Goal: Navigation & Orientation: Find specific page/section

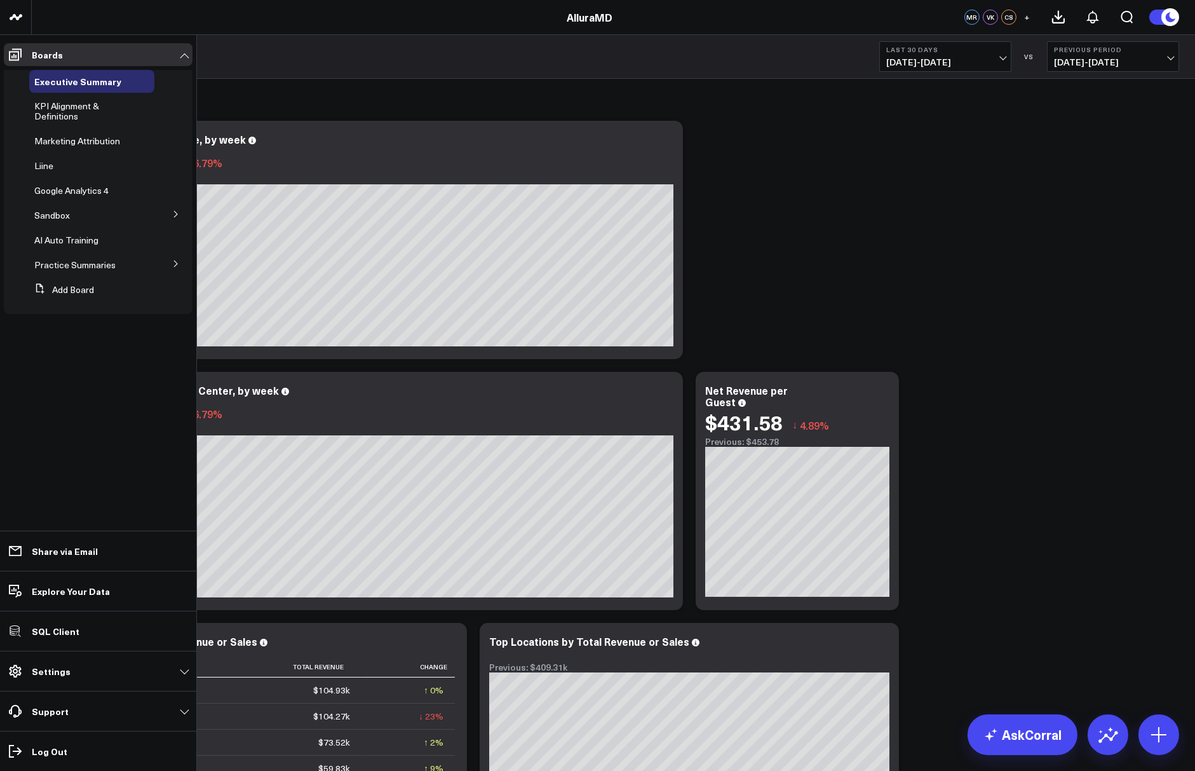
click at [173, 214] on icon at bounding box center [176, 214] width 8 height 8
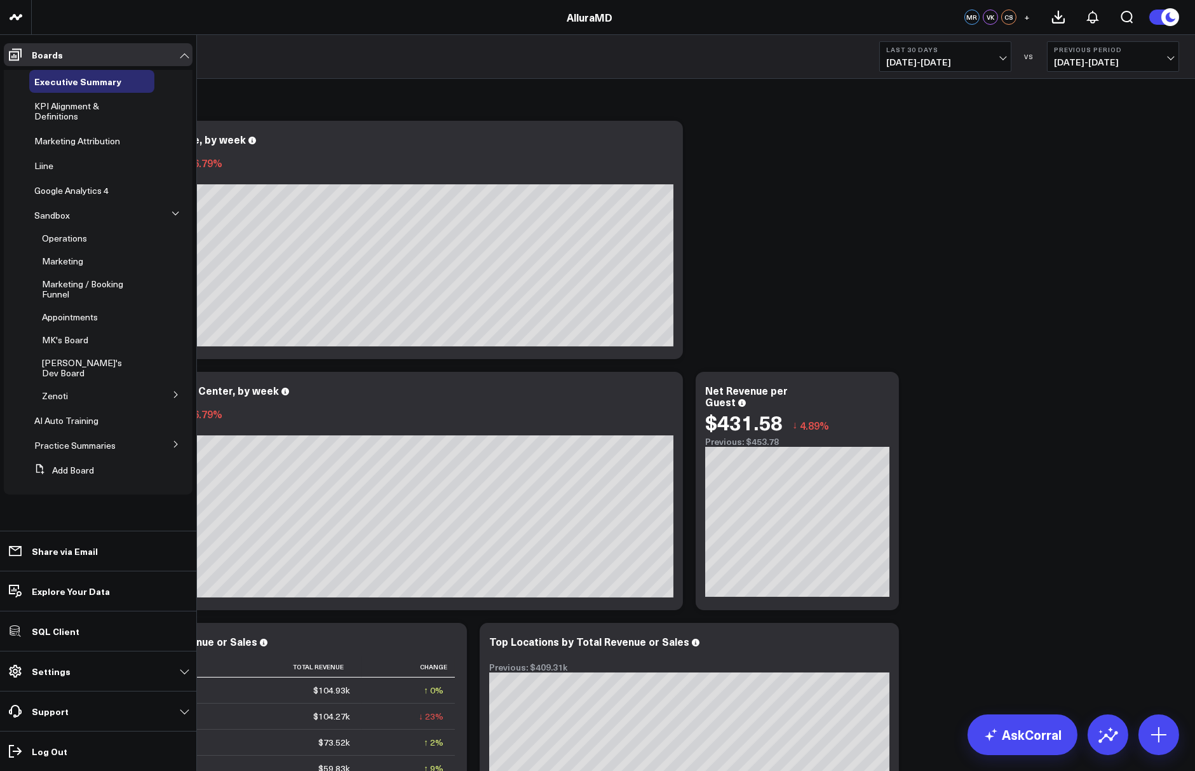
click at [179, 385] on button at bounding box center [176, 394] width 33 height 19
click at [65, 463] on span "KPI & Performance Review" at bounding box center [89, 469] width 78 height 22
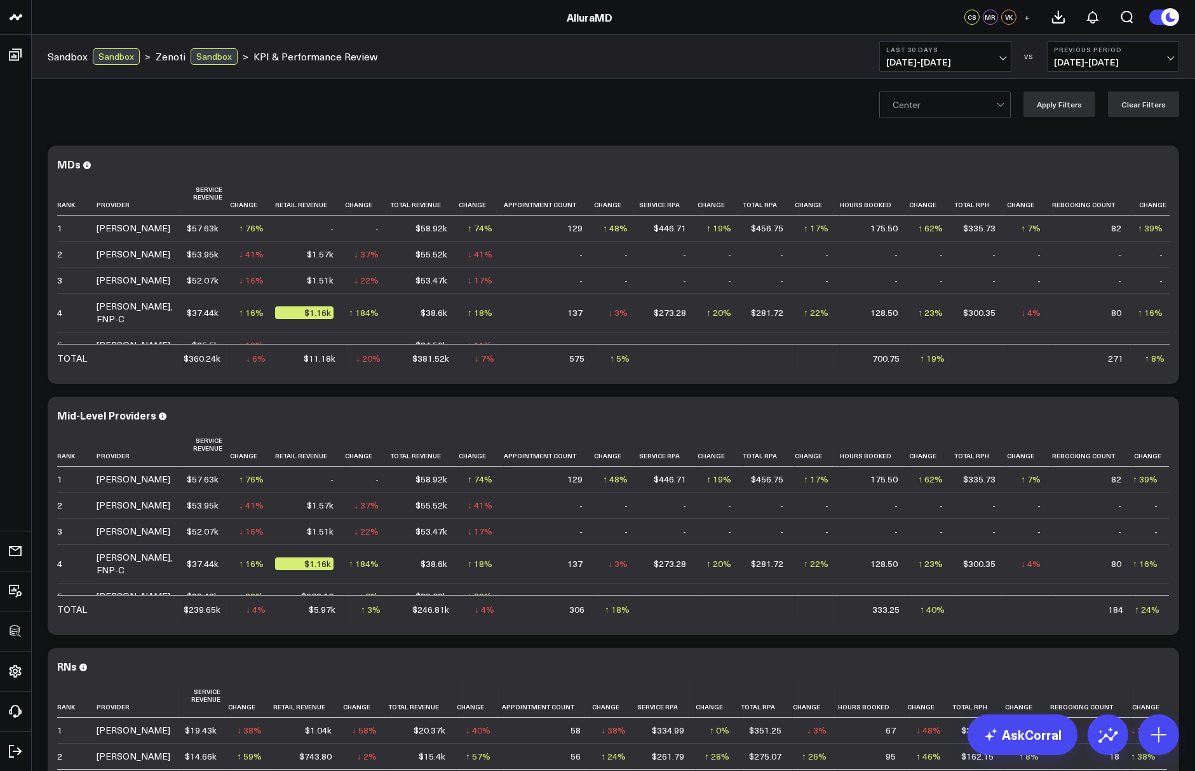
scroll to position [43, 0]
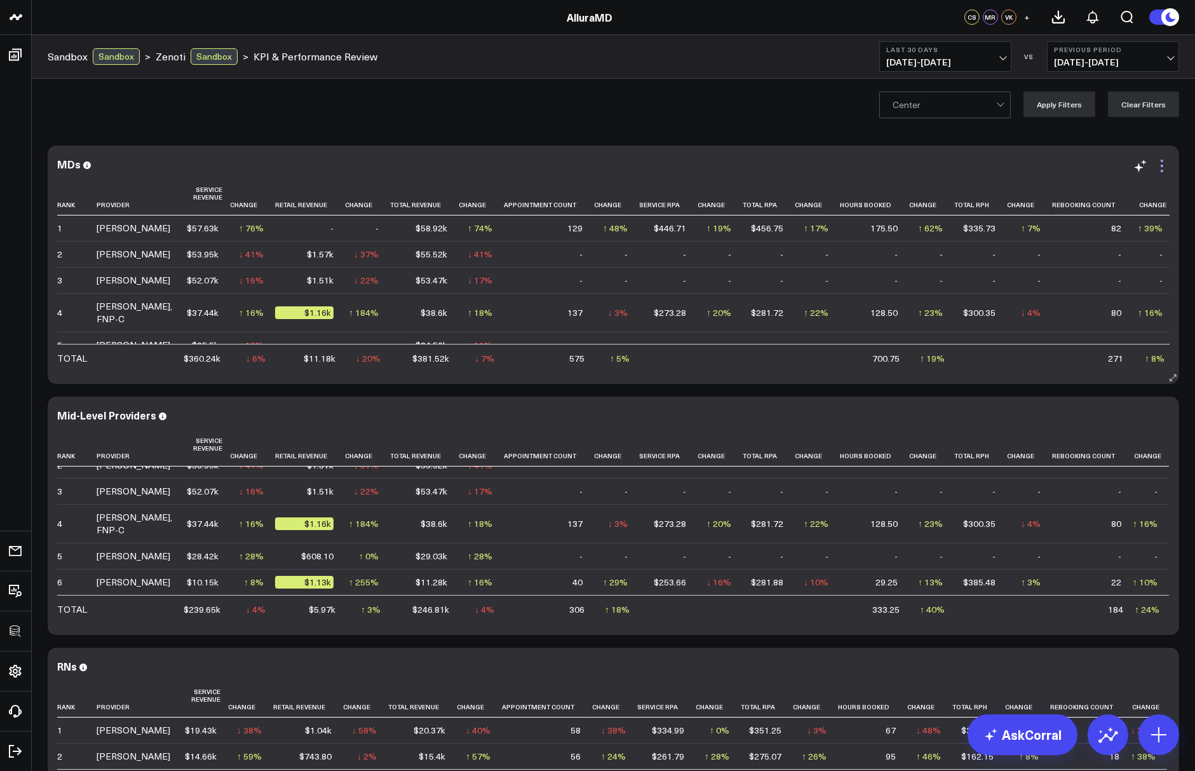
click at [1169, 164] on icon at bounding box center [1162, 165] width 15 height 15
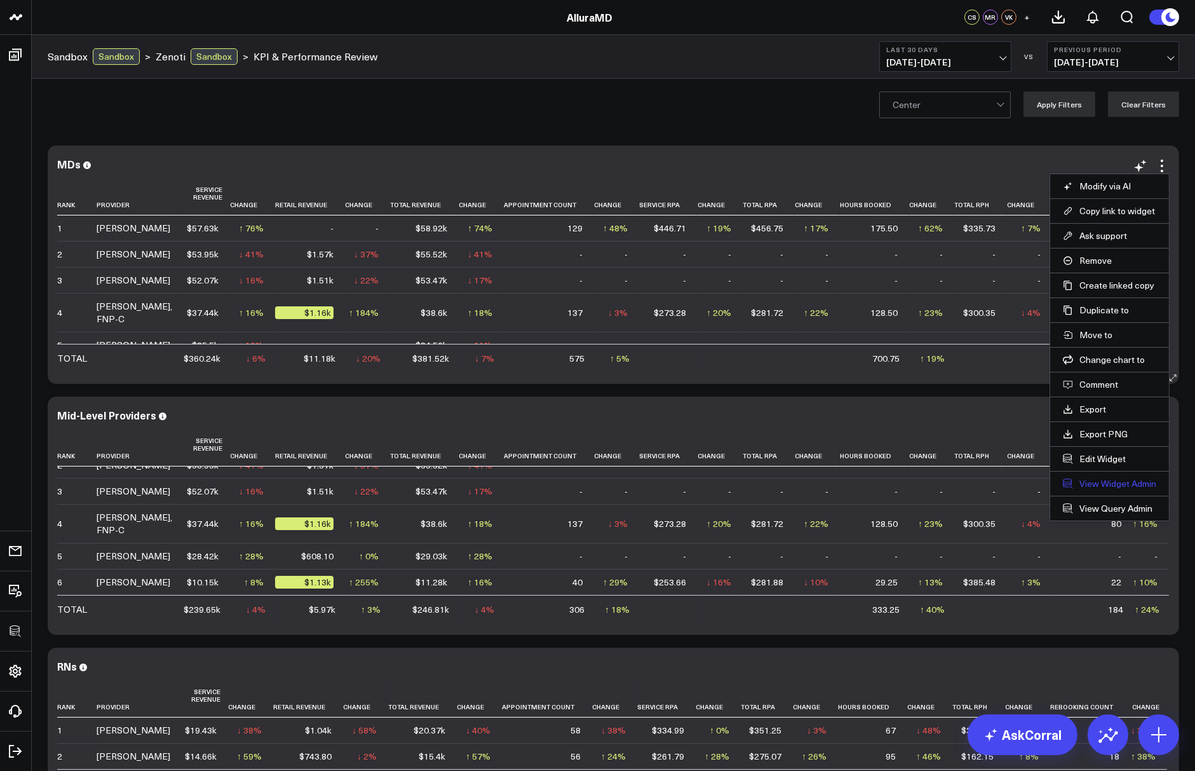
click at [1098, 478] on link "View Widget Admin" at bounding box center [1109, 483] width 93 height 11
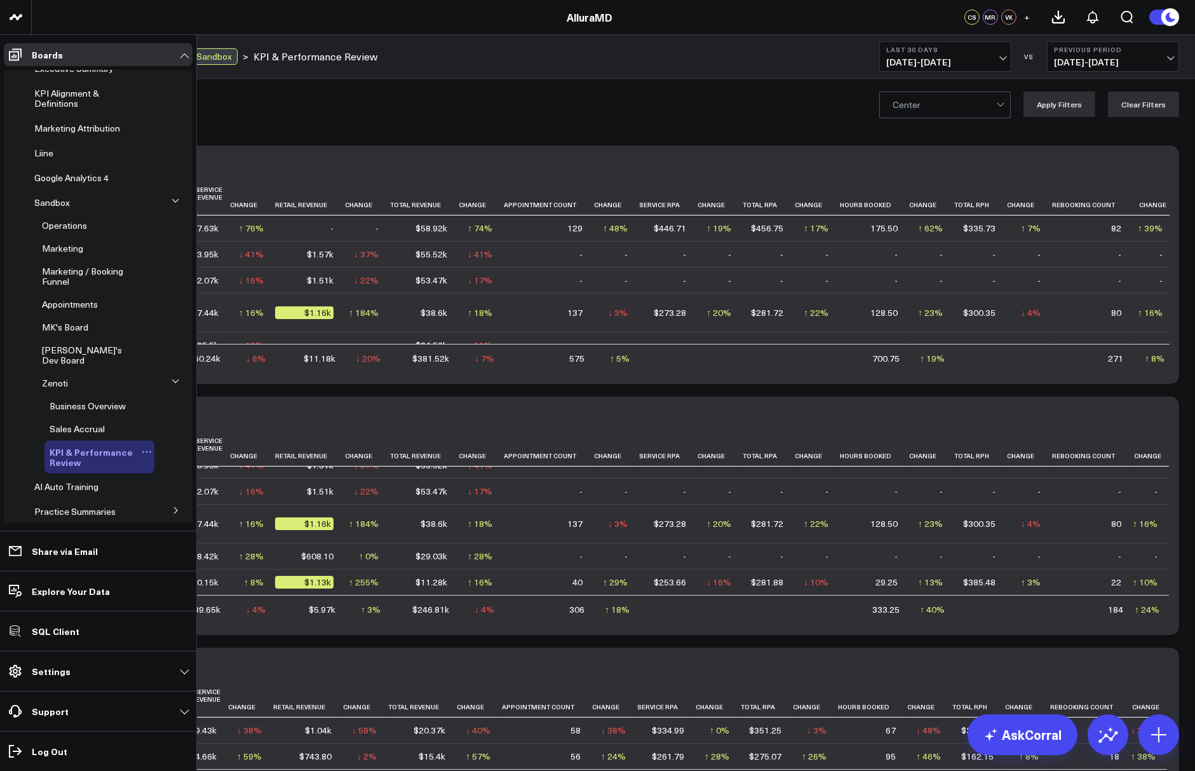
scroll to position [1, 0]
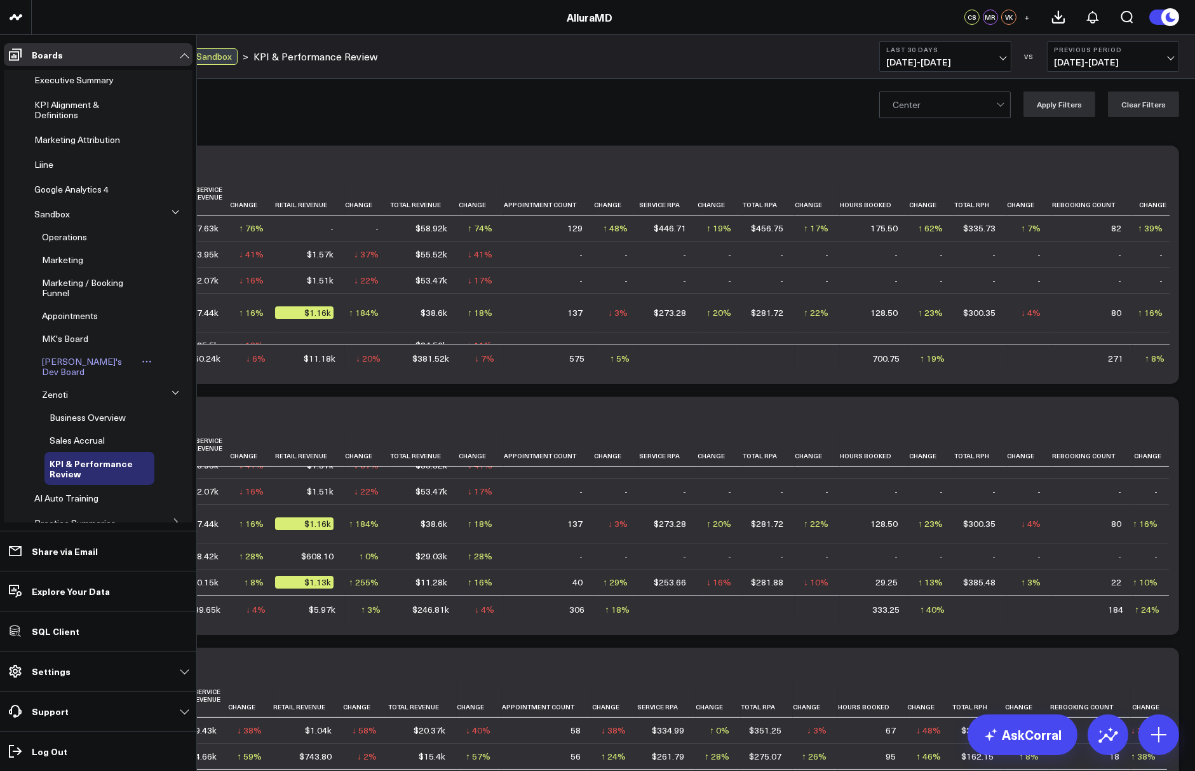
click at [85, 361] on span "Ellie's Dev Board" at bounding box center [82, 366] width 80 height 22
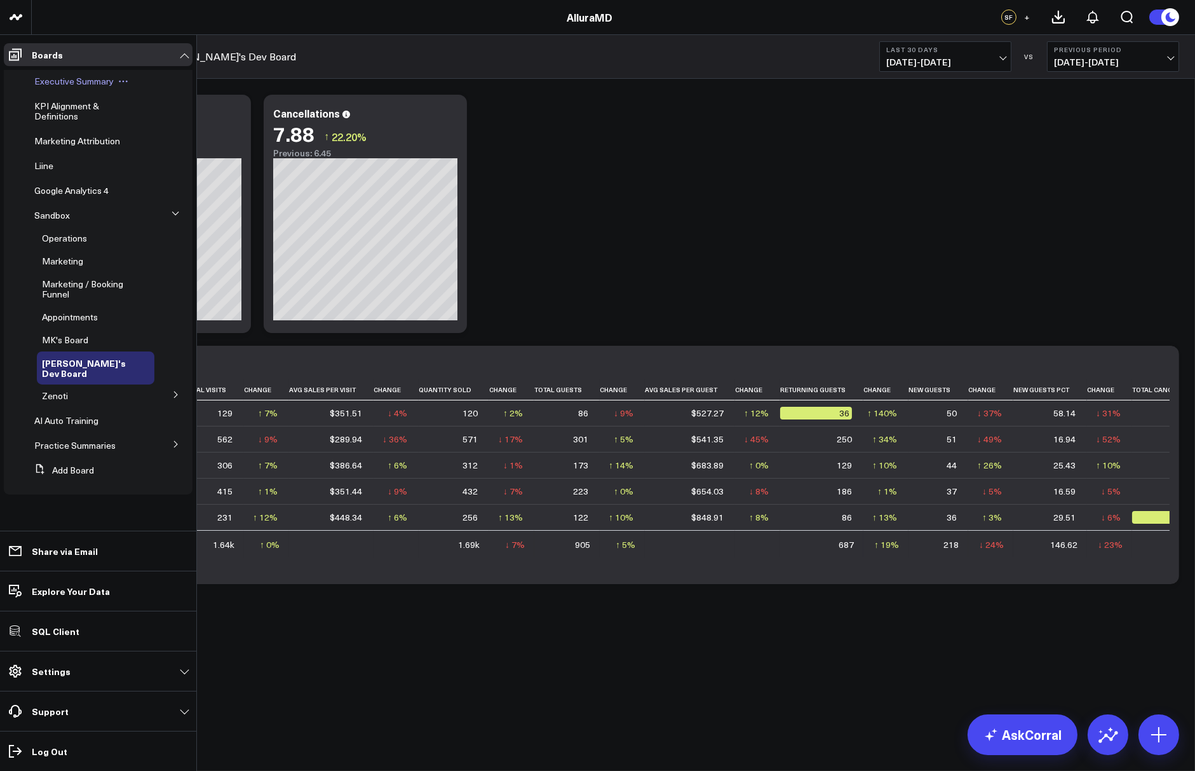
click at [62, 79] on span "Executive Summary" at bounding box center [73, 81] width 79 height 12
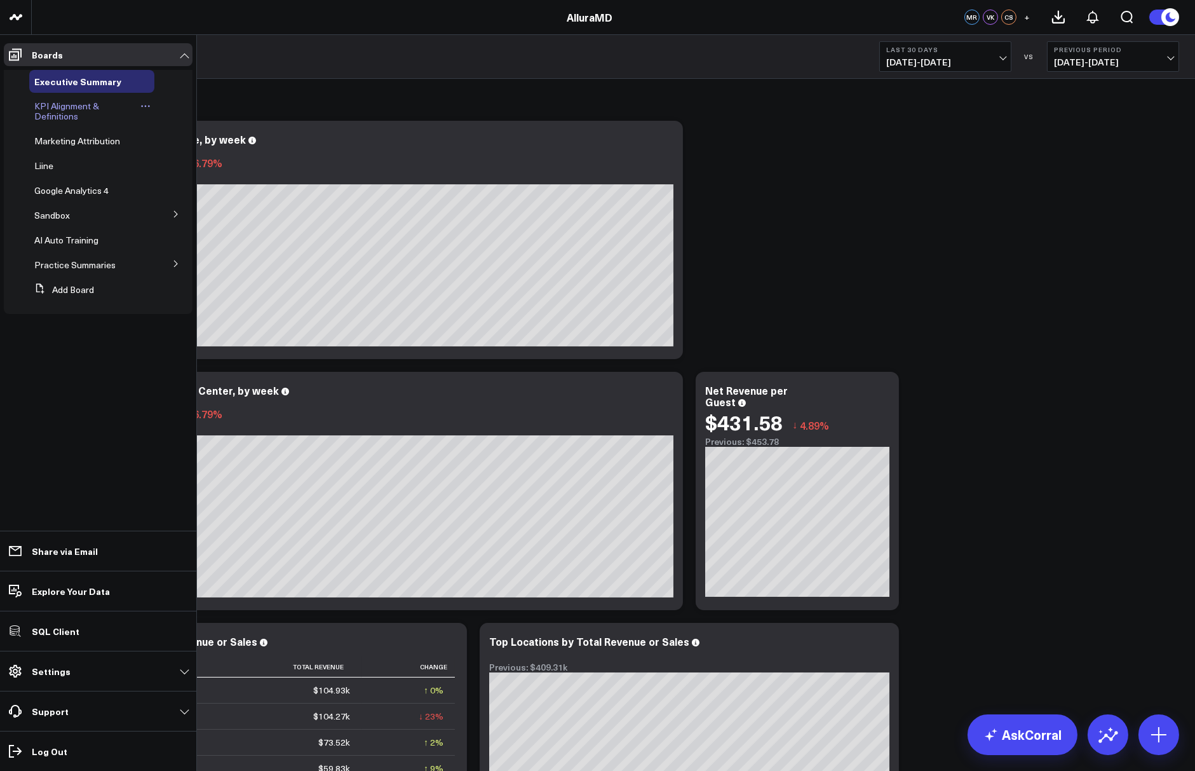
click at [51, 109] on span "KPI Alignment & Definitions" at bounding box center [66, 111] width 65 height 22
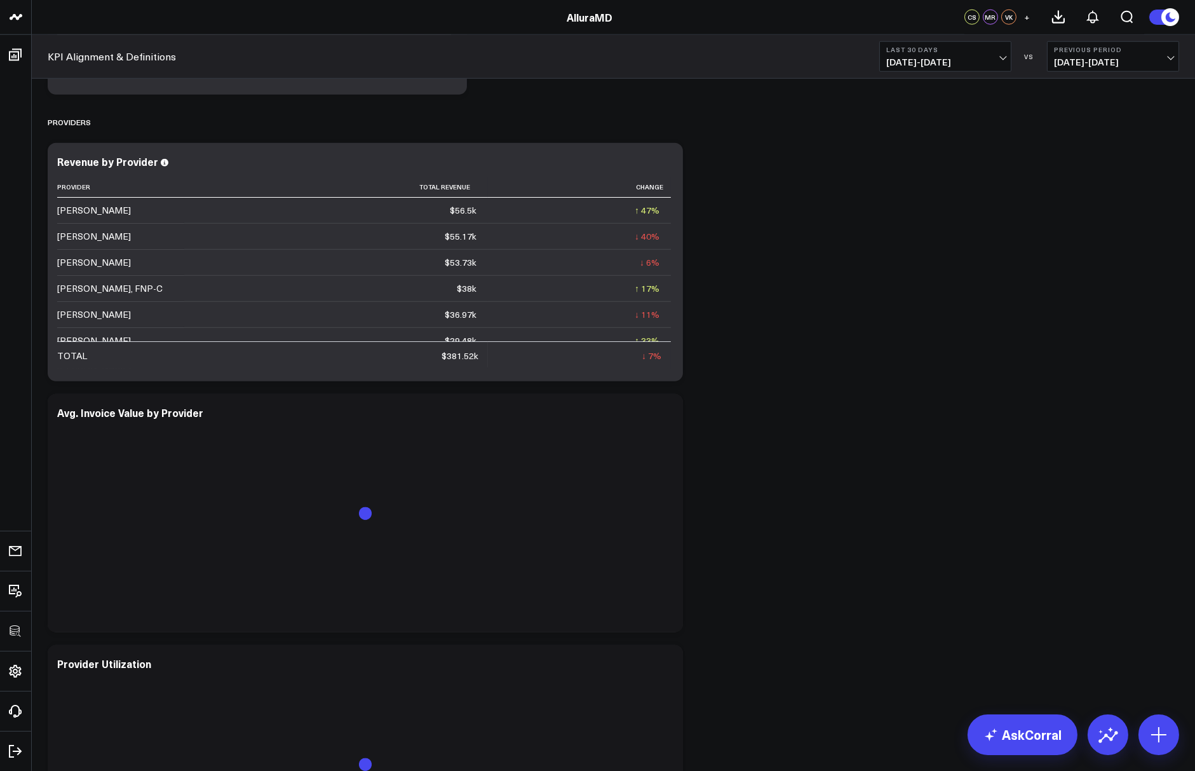
scroll to position [3005, 0]
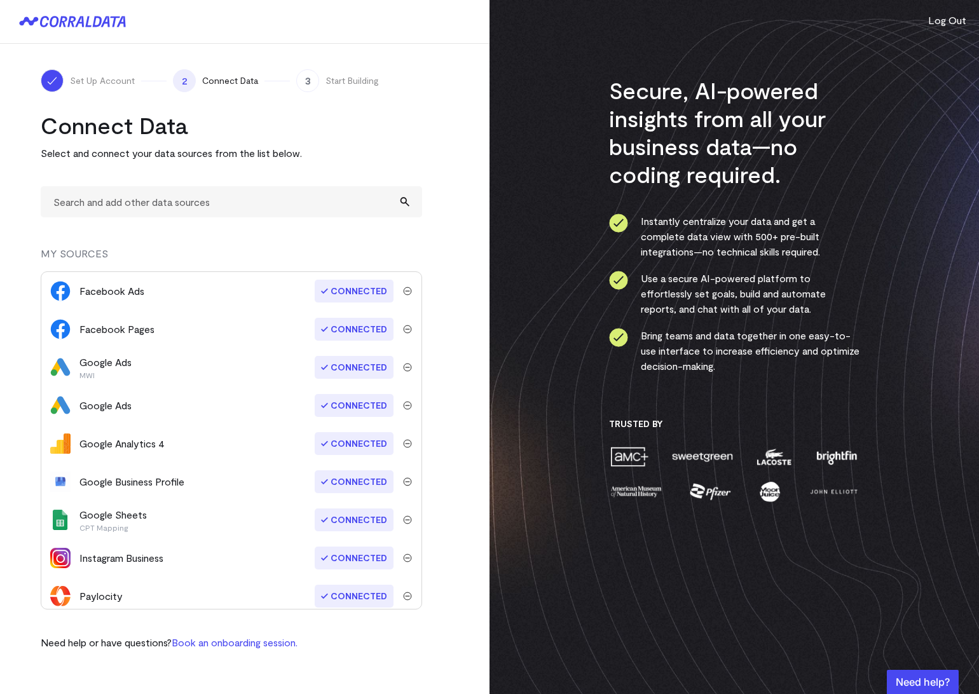
scroll to position [159, 0]
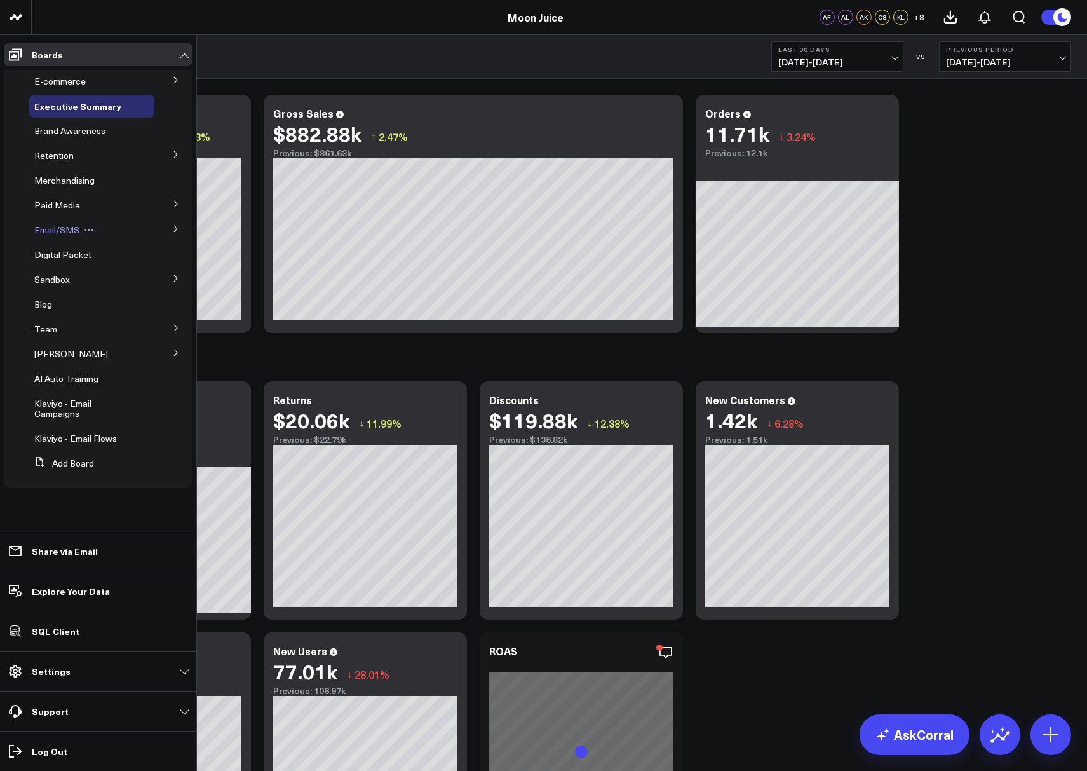
click at [47, 229] on span "Email/SMS" at bounding box center [56, 230] width 45 height 12
